Goal: Communication & Community: Share content

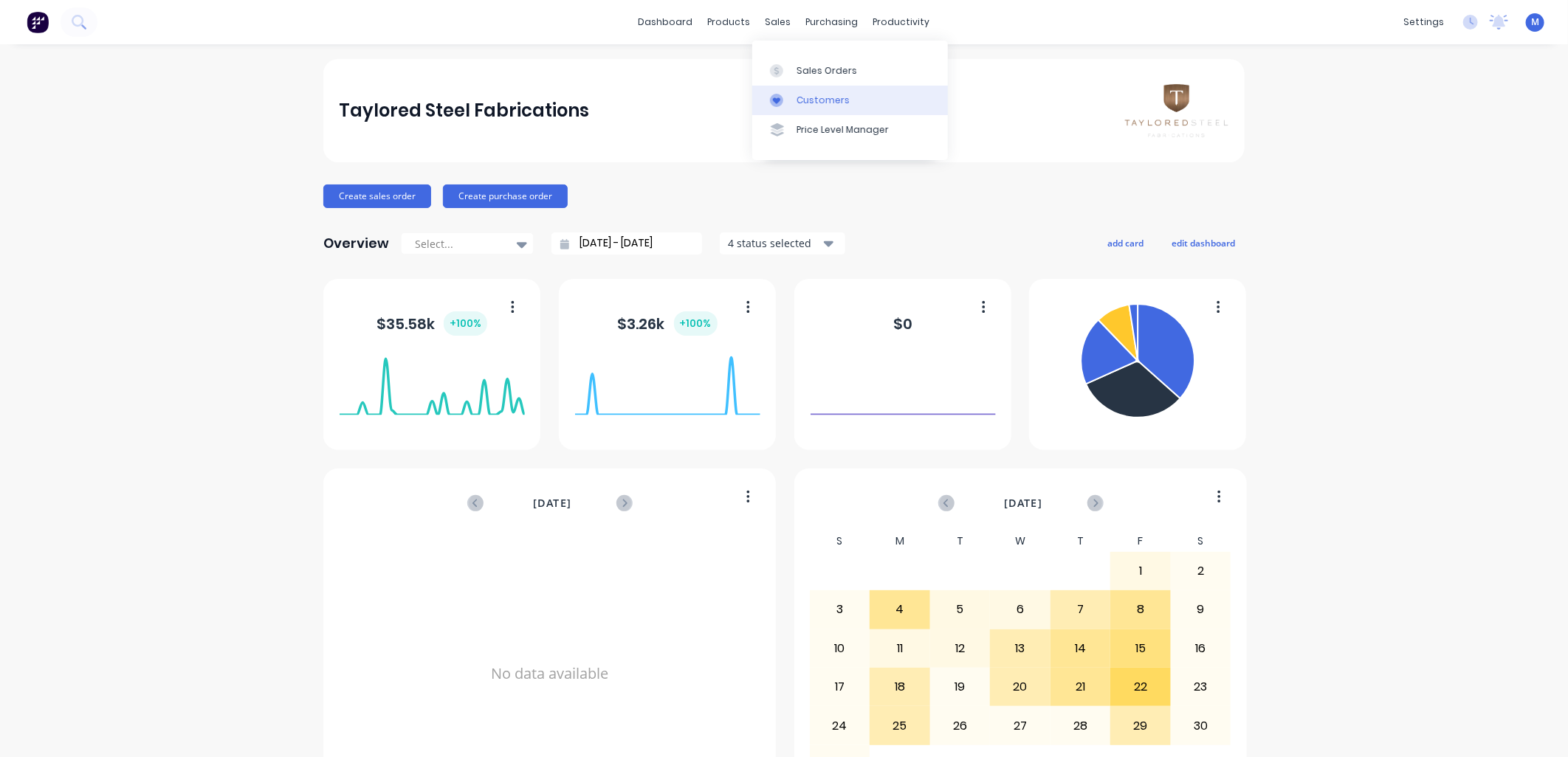
click at [803, 96] on div "Customers" at bounding box center [823, 100] width 53 height 13
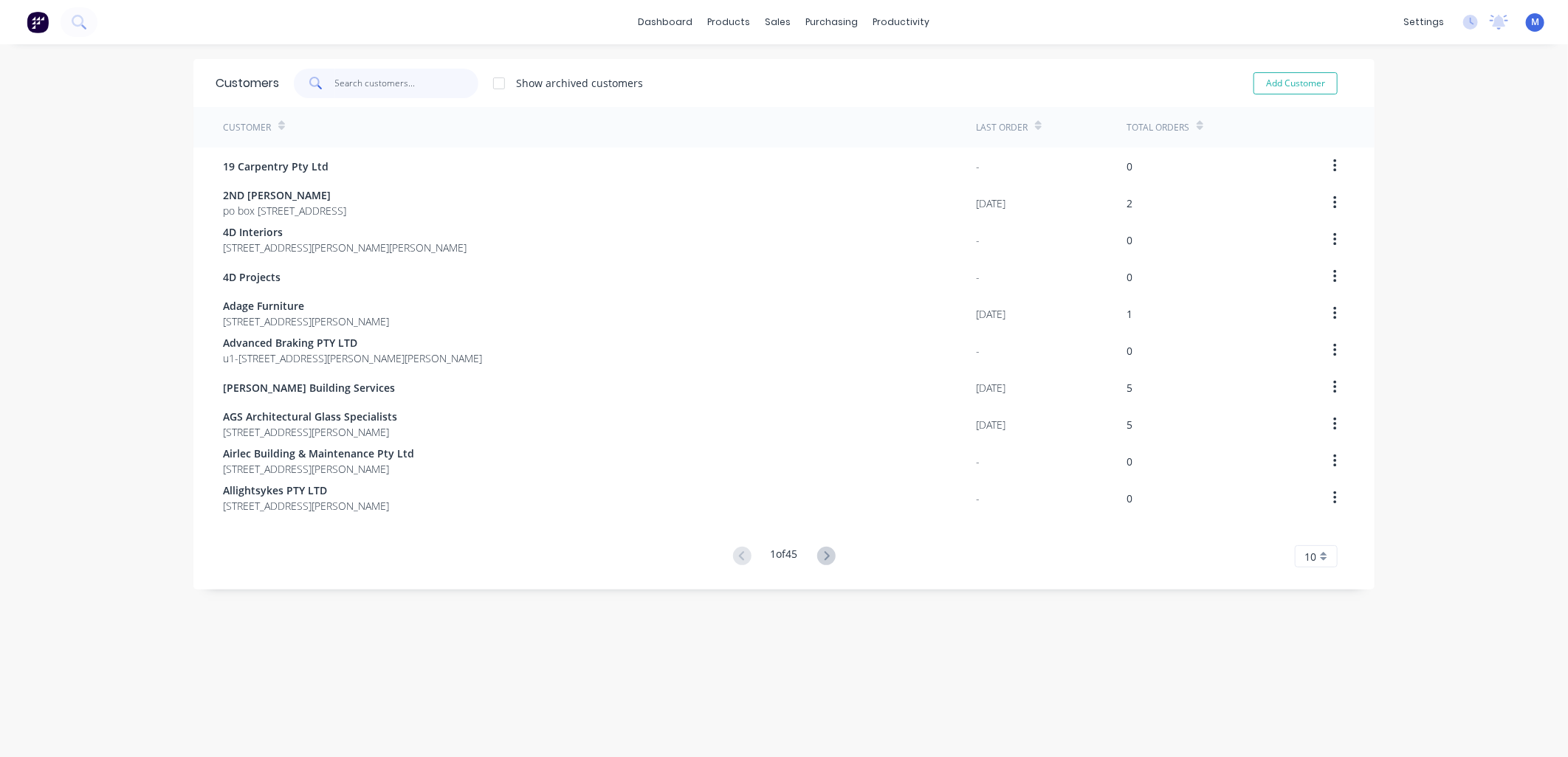
click at [371, 83] on input "text" at bounding box center [407, 83] width 144 height 30
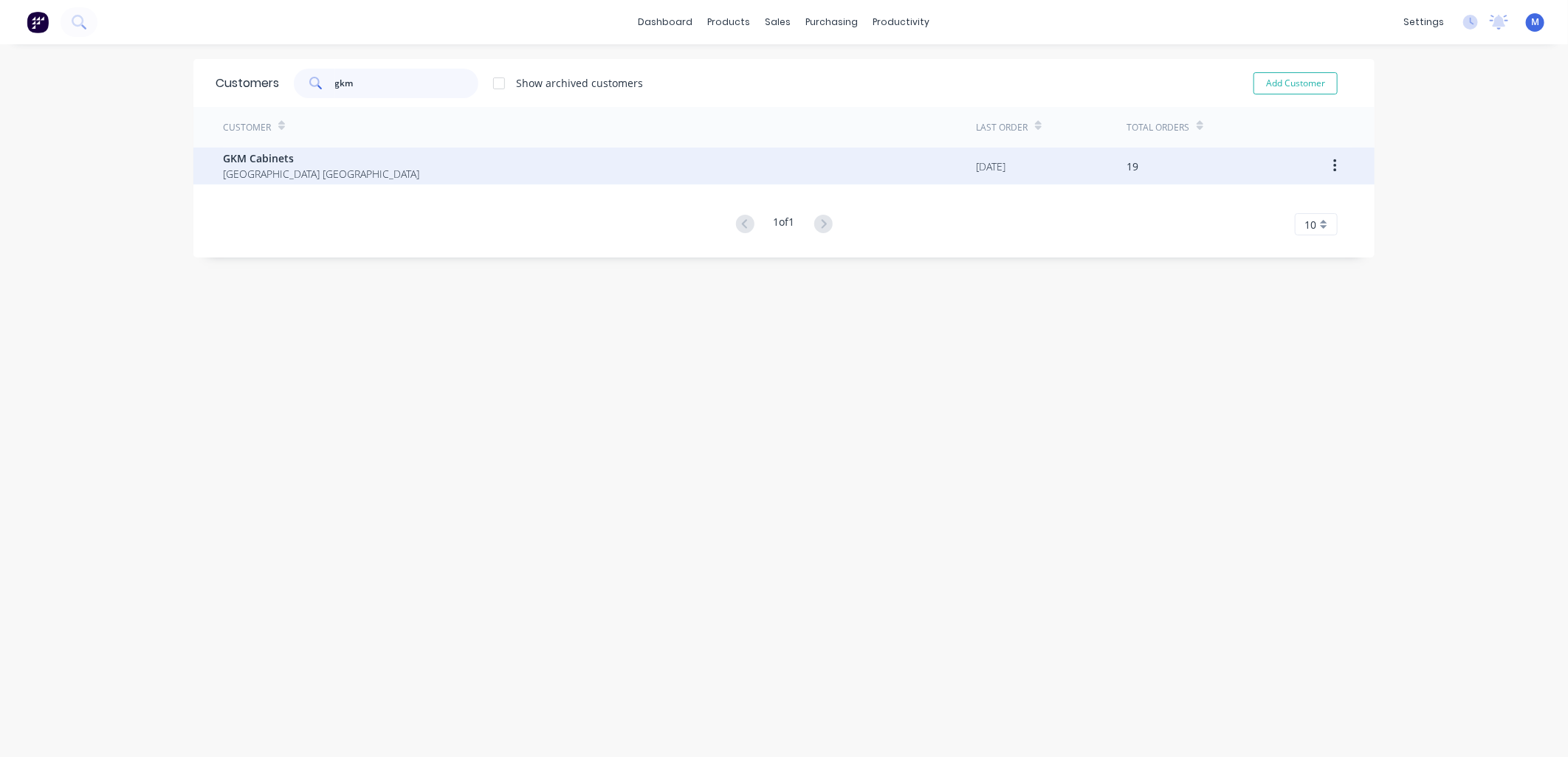
type input "gkm"
click at [283, 151] on span "GKM Cabinets" at bounding box center [321, 158] width 197 height 16
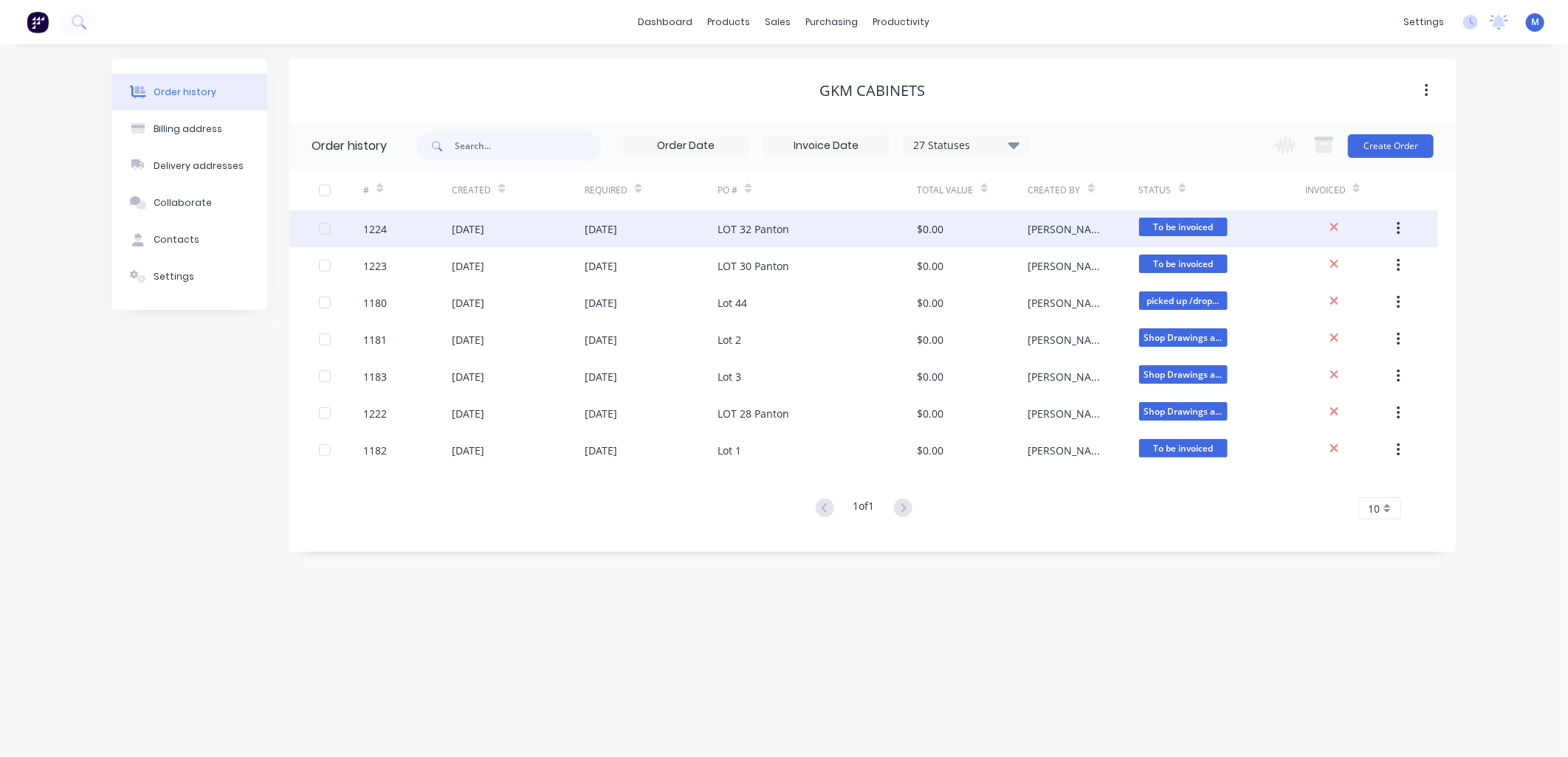
click at [750, 229] on div "LOT 32 Panton" at bounding box center [754, 229] width 72 height 16
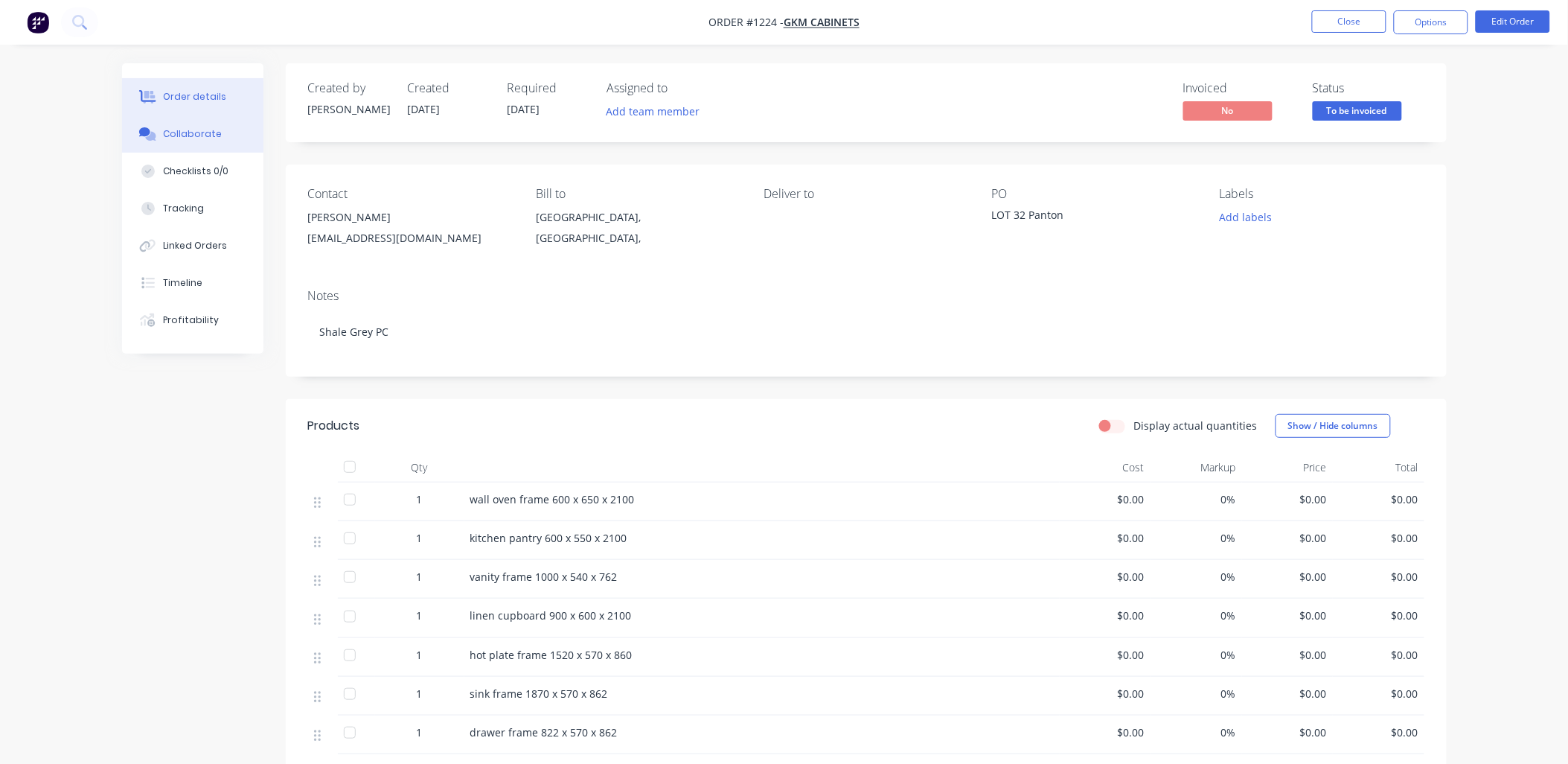
click at [190, 131] on div "Collaborate" at bounding box center [192, 134] width 59 height 13
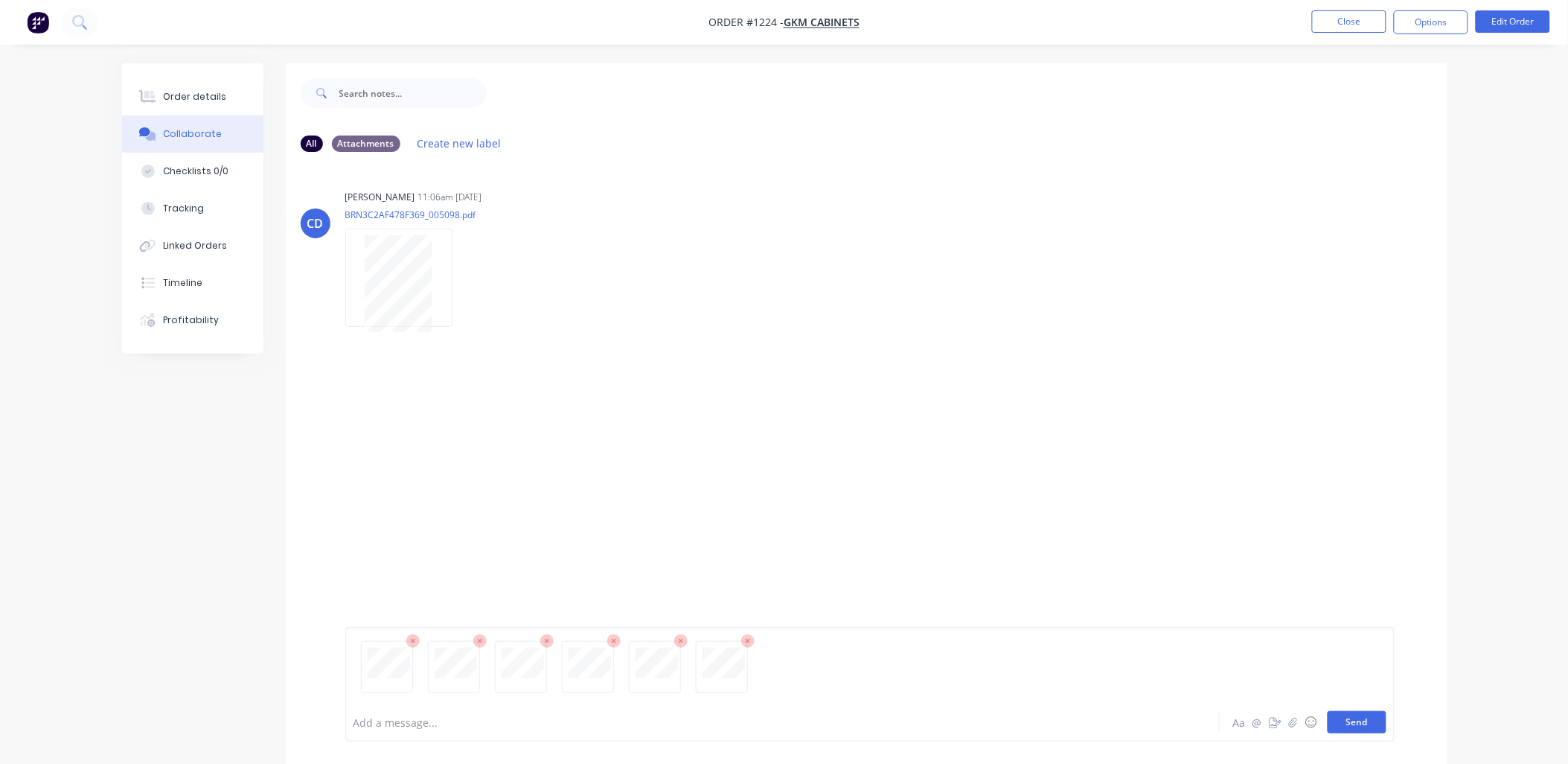
click at [1356, 725] on button "Send" at bounding box center [1356, 722] width 59 height 22
